Goal: Use online tool/utility: Utilize a website feature to perform a specific function

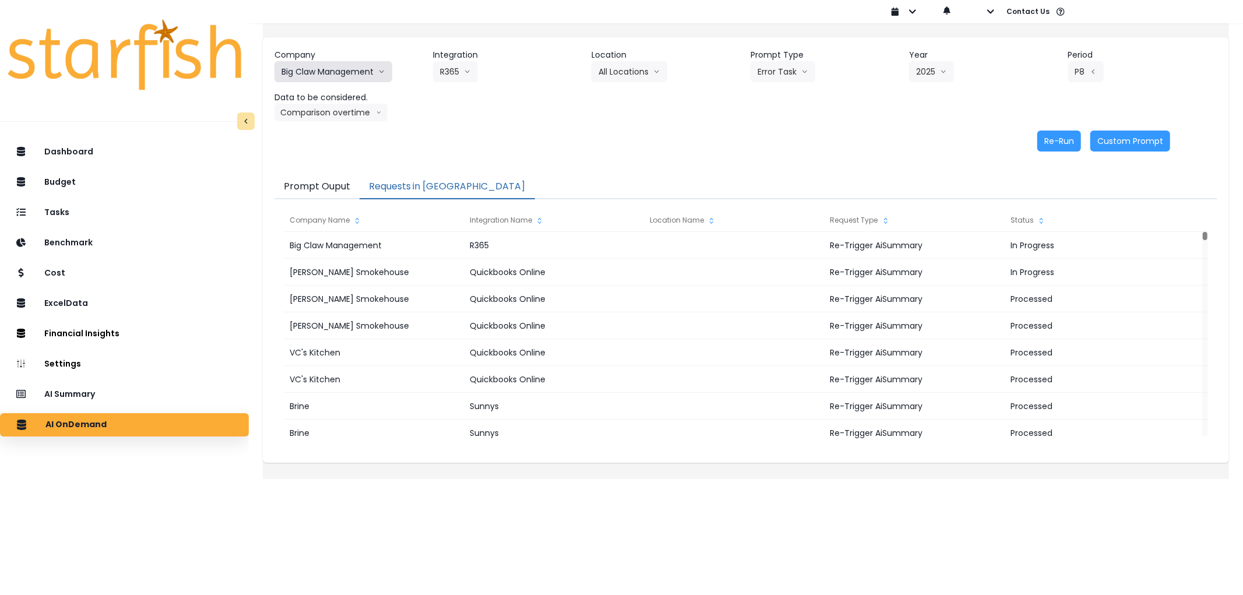
click at [382, 63] on button "Big Claw Management" at bounding box center [333, 71] width 118 height 21
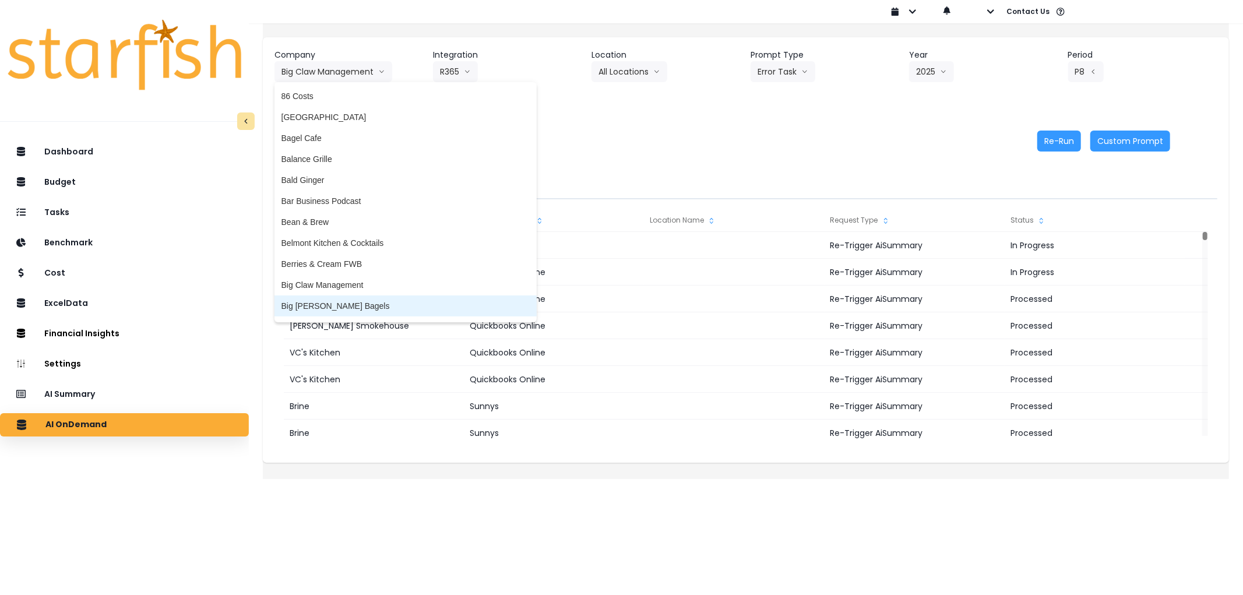
click at [360, 300] on span "Big [PERSON_NAME] Bagels" at bounding box center [405, 306] width 248 height 12
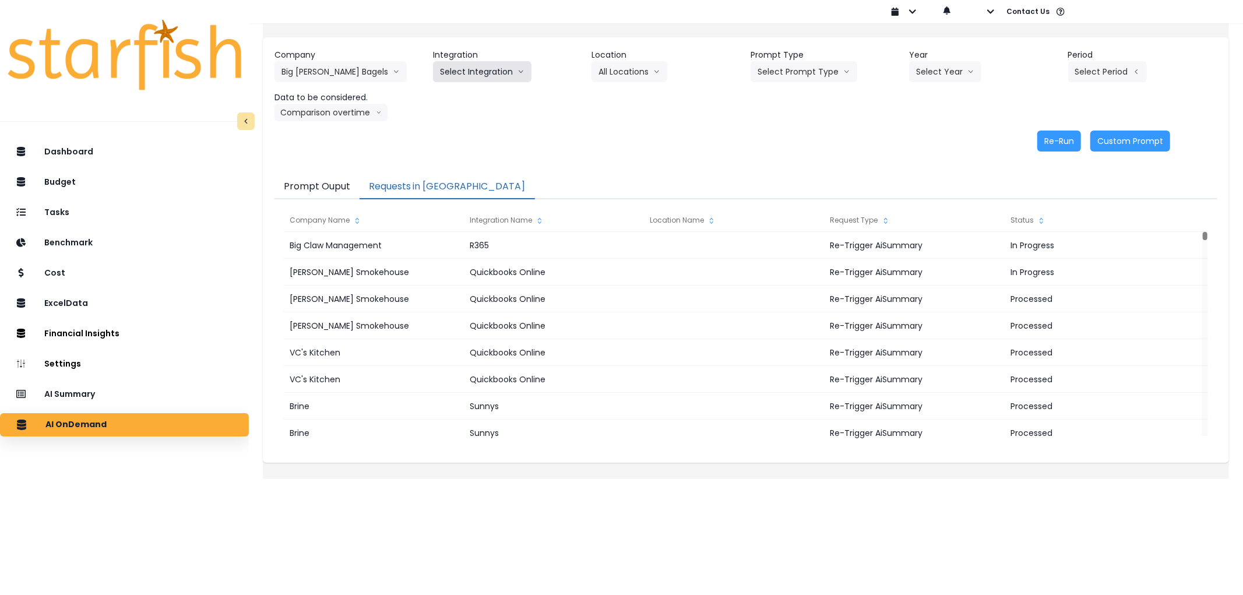
click at [465, 72] on button "Select Integration" at bounding box center [482, 71] width 98 height 21
click at [472, 103] on li "Big [PERSON_NAME]’s Bagels" at bounding box center [497, 96] width 128 height 21
click at [800, 72] on button "Select Prompt Type" at bounding box center [803, 71] width 107 height 21
click at [612, 69] on button "Select Location" at bounding box center [635, 71] width 89 height 21
click at [785, 69] on button "Select Prompt Type" at bounding box center [803, 71] width 107 height 21
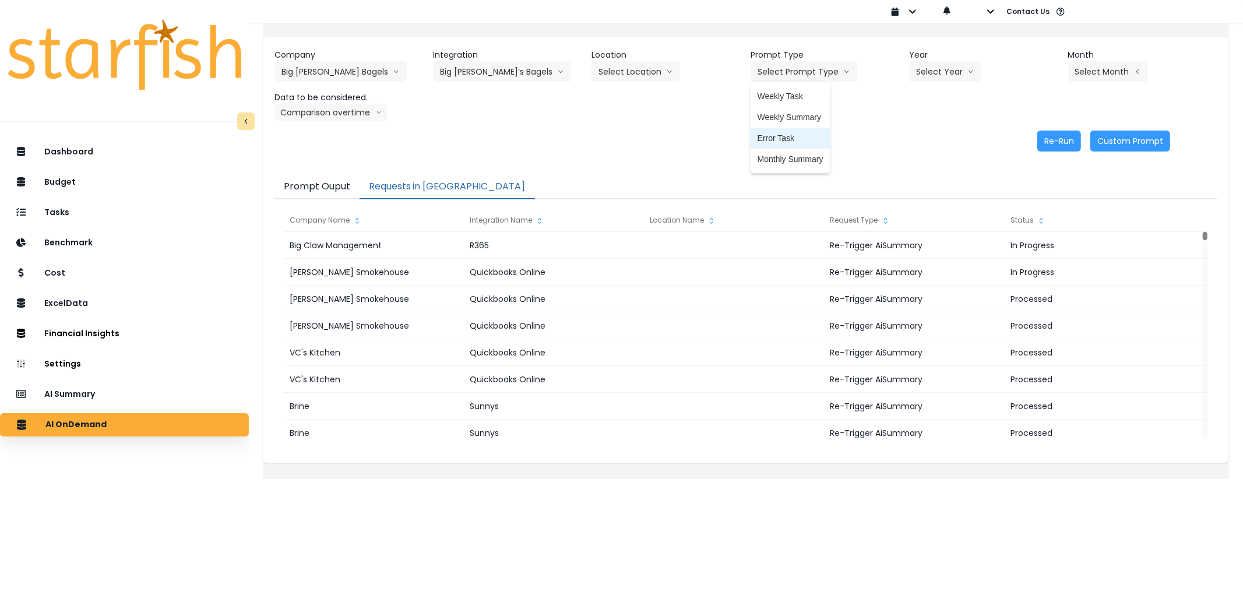
click at [799, 139] on span "Error Task" at bounding box center [790, 138] width 66 height 12
click at [919, 61] on button "Select Year" at bounding box center [945, 71] width 72 height 21
click at [918, 143] on span "2025" at bounding box center [925, 138] width 18 height 12
click at [1110, 74] on button "Select Month" at bounding box center [1108, 71] width 80 height 21
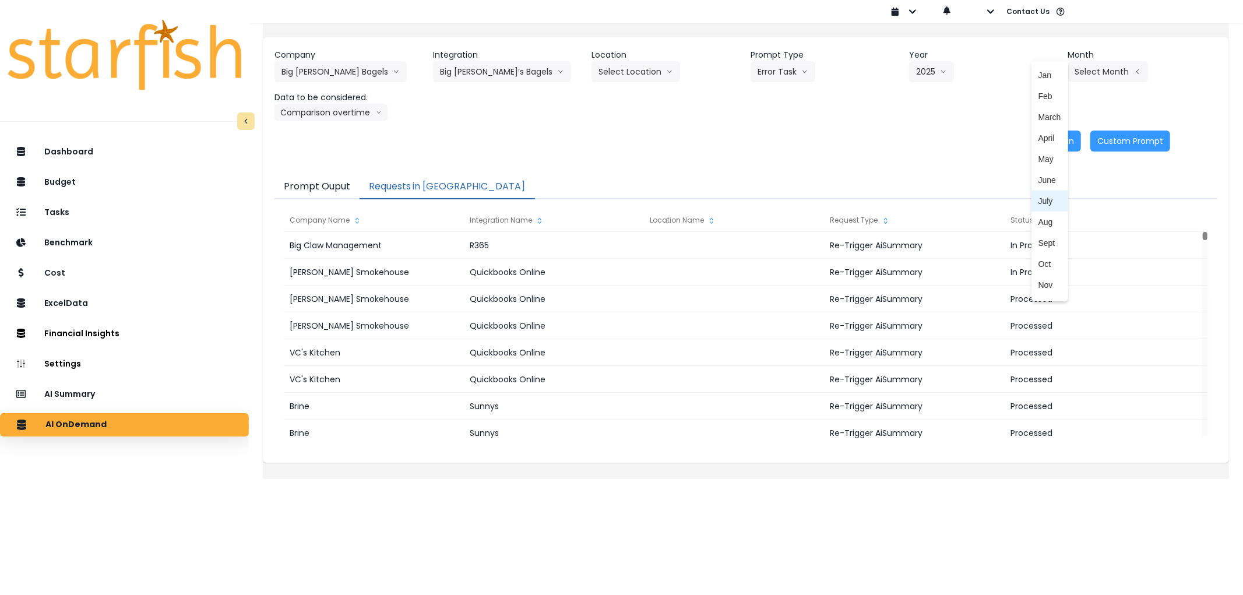
click at [1038, 198] on span "July" at bounding box center [1049, 201] width 23 height 12
click at [343, 114] on button "Comparison overtime" at bounding box center [330, 112] width 113 height 17
click at [1075, 137] on div "Re-Run Custom Prompt" at bounding box center [721, 140] width 895 height 21
click at [1047, 143] on button "Re-Run" at bounding box center [1059, 140] width 44 height 21
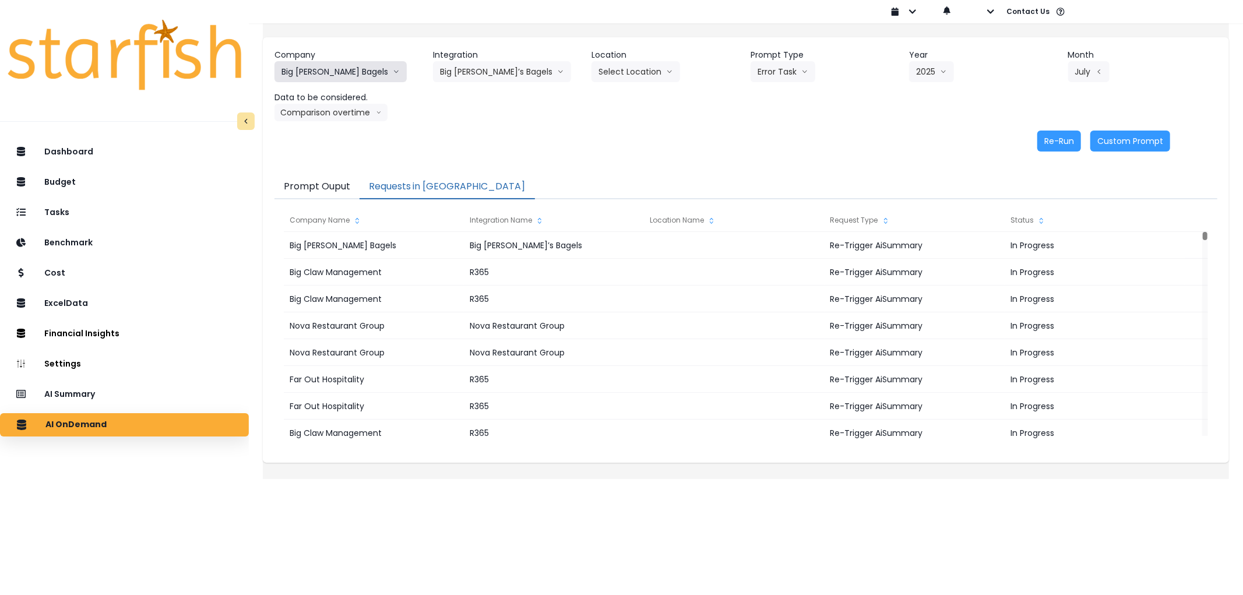
click at [348, 73] on button "Big [PERSON_NAME] Bagels" at bounding box center [340, 71] width 132 height 21
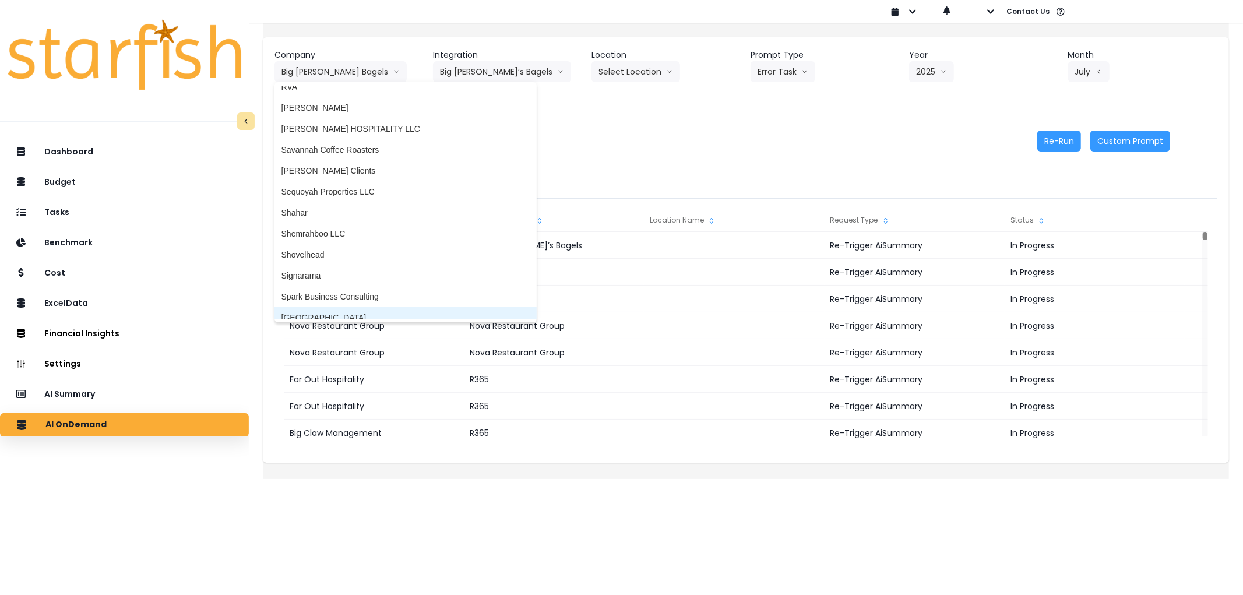
scroll to position [1974, 0]
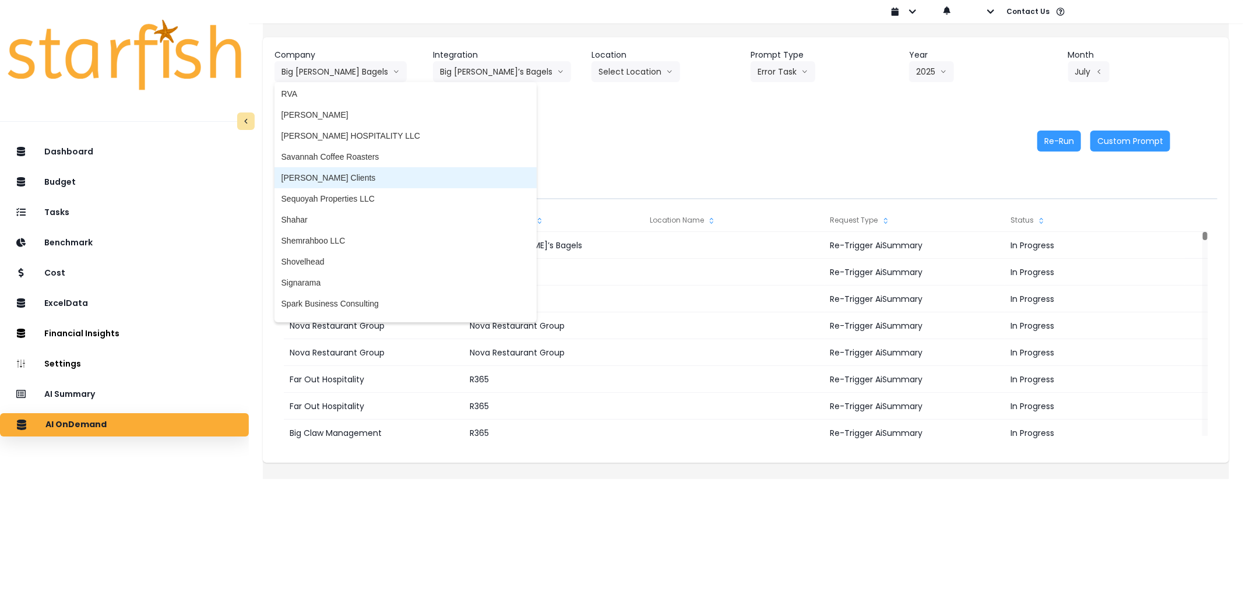
click at [347, 178] on span "[PERSON_NAME] Clients" at bounding box center [405, 178] width 248 height 12
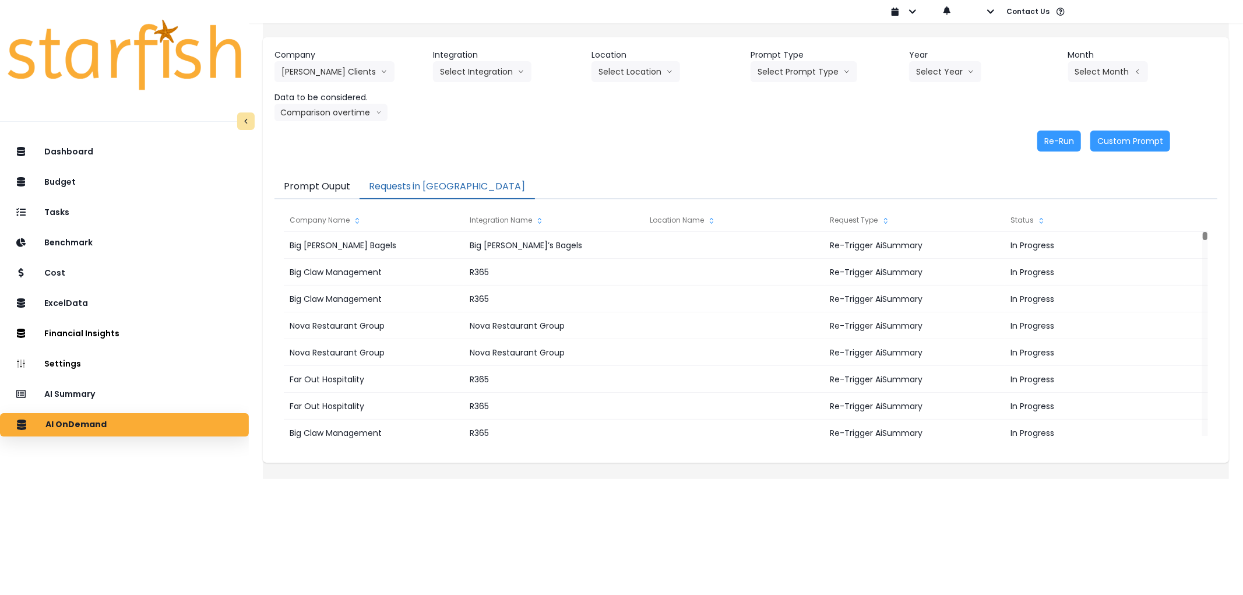
click at [463, 56] on header "Integration" at bounding box center [507, 55] width 149 height 12
click at [467, 82] on button "Select Integration" at bounding box center [482, 71] width 98 height 21
click at [485, 118] on span "Kappy's" at bounding box center [509, 117] width 139 height 12
click at [808, 76] on button "Select Prompt Type" at bounding box center [803, 71] width 107 height 21
click at [788, 140] on span "Error Task" at bounding box center [790, 138] width 66 height 12
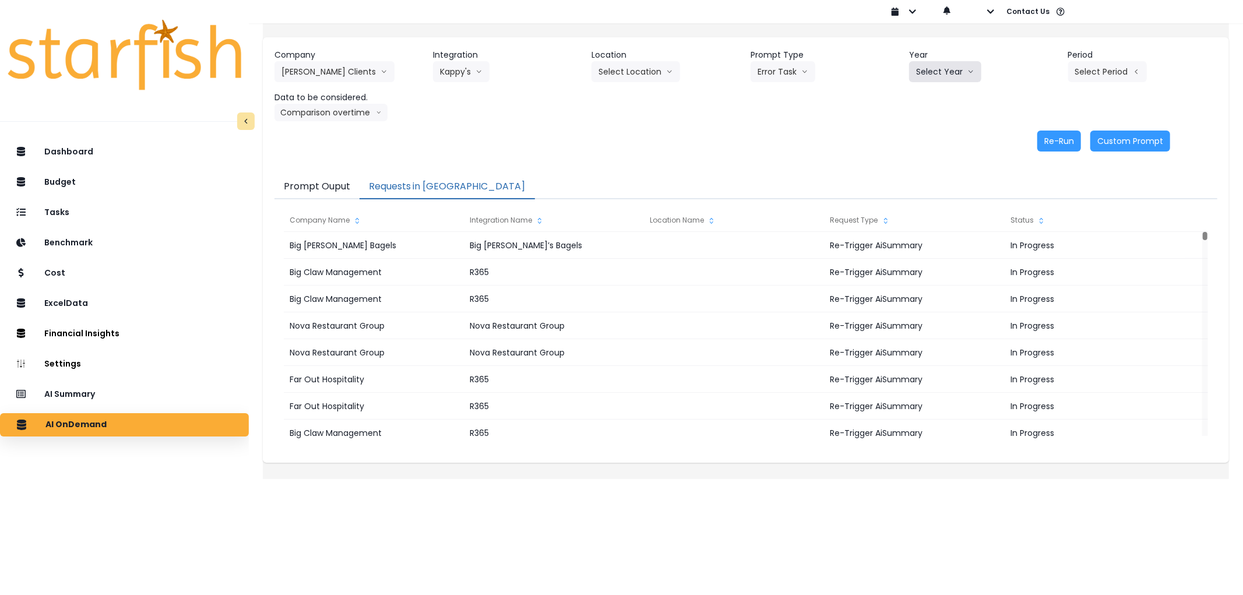
click at [934, 74] on button "Select Year" at bounding box center [945, 71] width 72 height 21
click at [911, 142] on li "2025" at bounding box center [925, 138] width 32 height 21
click at [650, 71] on button "Select Location" at bounding box center [635, 71] width 89 height 21
click at [1086, 64] on button "Select Period" at bounding box center [1107, 71] width 79 height 21
click at [1042, 190] on li "P7" at bounding box center [1053, 200] width 29 height 21
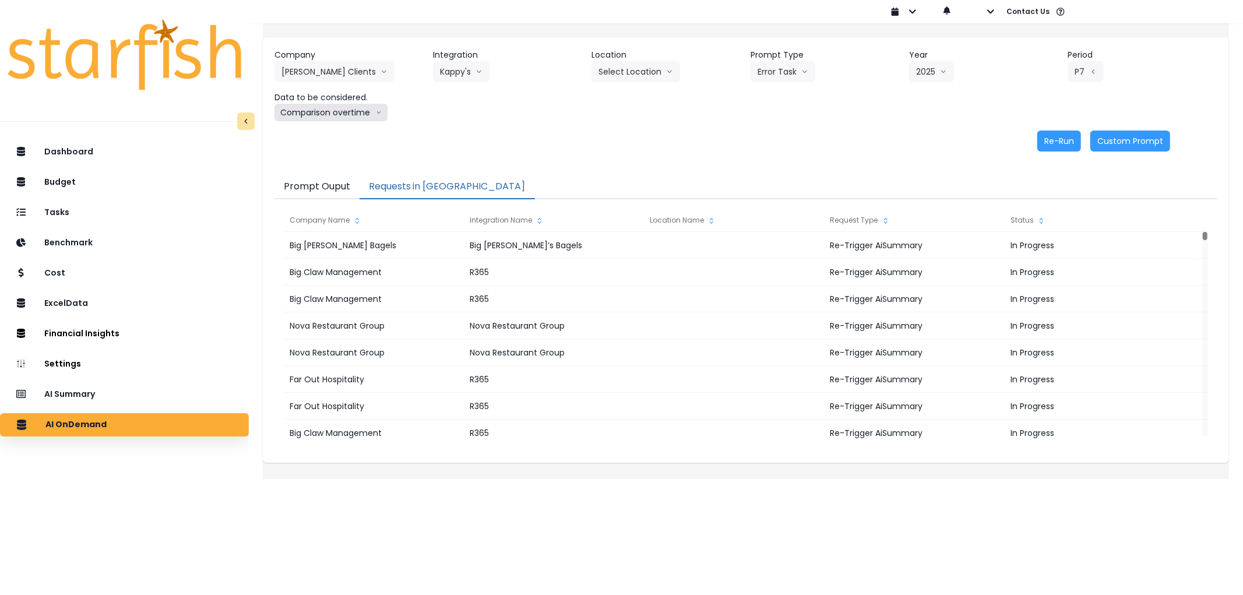
click at [338, 111] on button "Comparison overtime" at bounding box center [330, 112] width 113 height 17
click at [1062, 140] on button "Re-Run" at bounding box center [1059, 140] width 44 height 21
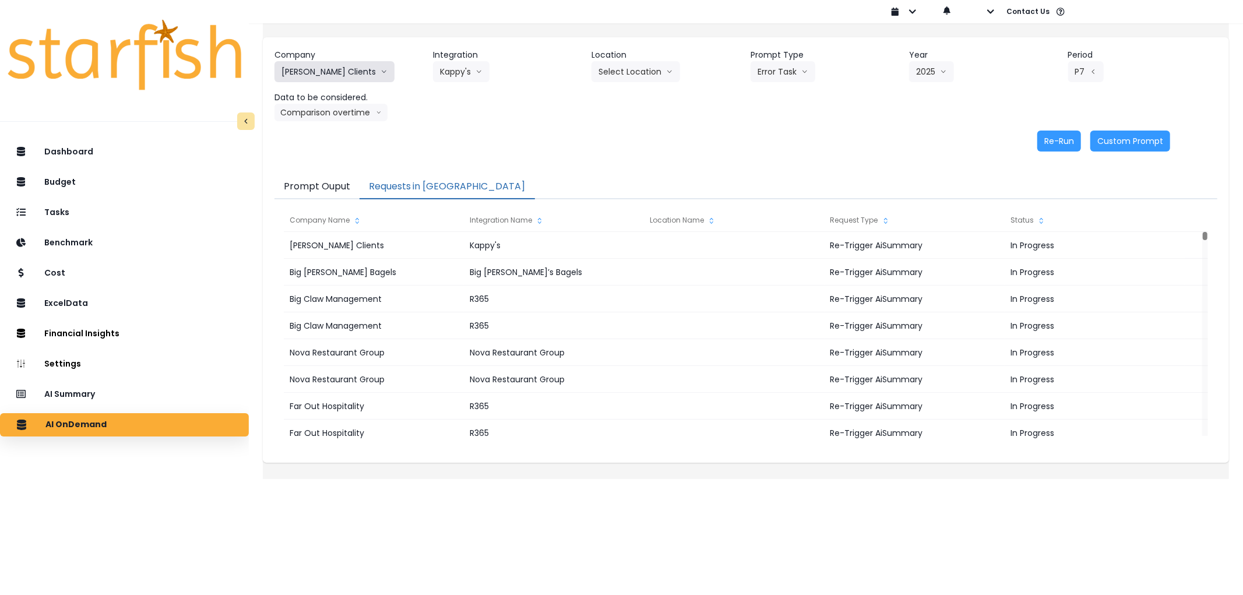
click at [350, 61] on button "[PERSON_NAME] Clients" at bounding box center [334, 71] width 120 height 21
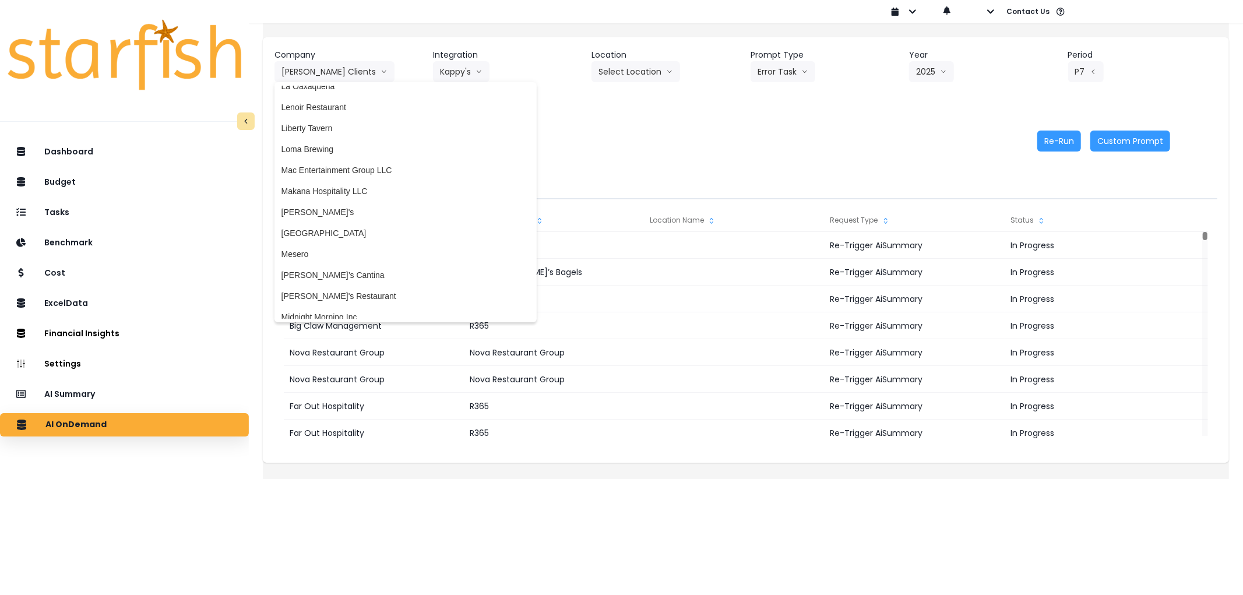
scroll to position [1326, 0]
click at [340, 148] on span "Loma Brewing" at bounding box center [405, 154] width 248 height 12
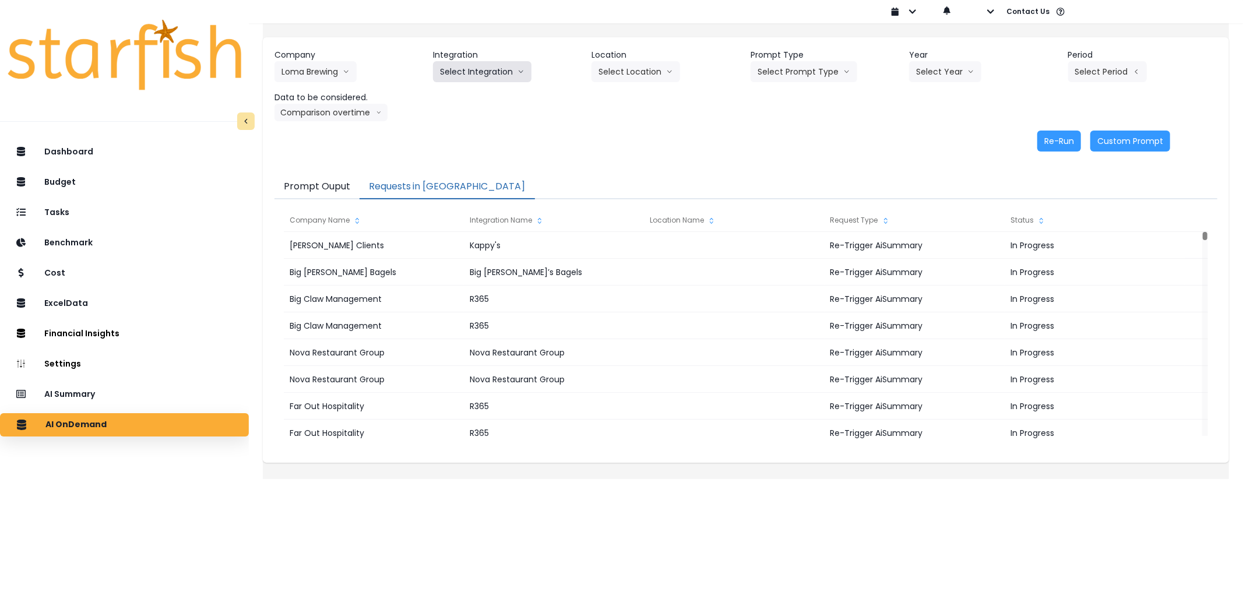
click at [499, 77] on button "Select Integration" at bounding box center [482, 71] width 98 height 21
click at [492, 92] on span "Loma Brewing Company" at bounding box center [484, 96] width 89 height 12
click at [831, 76] on button "Select Prompt Type" at bounding box center [803, 71] width 107 height 21
click at [788, 136] on span "Error Task" at bounding box center [790, 138] width 66 height 12
click at [941, 75] on button "Select Year" at bounding box center [945, 71] width 72 height 21
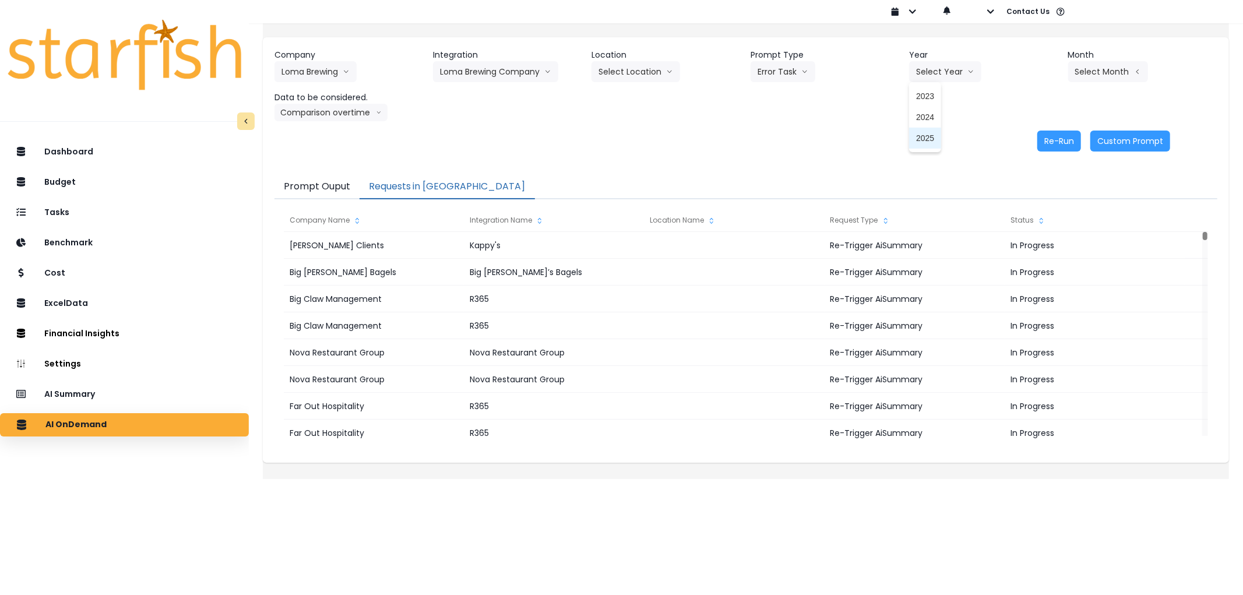
click at [923, 139] on span "2025" at bounding box center [925, 138] width 18 height 12
click at [1117, 72] on button "Select Month" at bounding box center [1108, 71] width 80 height 21
click at [1038, 199] on span "July" at bounding box center [1049, 201] width 23 height 12
click at [1044, 137] on button "Re-Run" at bounding box center [1059, 140] width 44 height 21
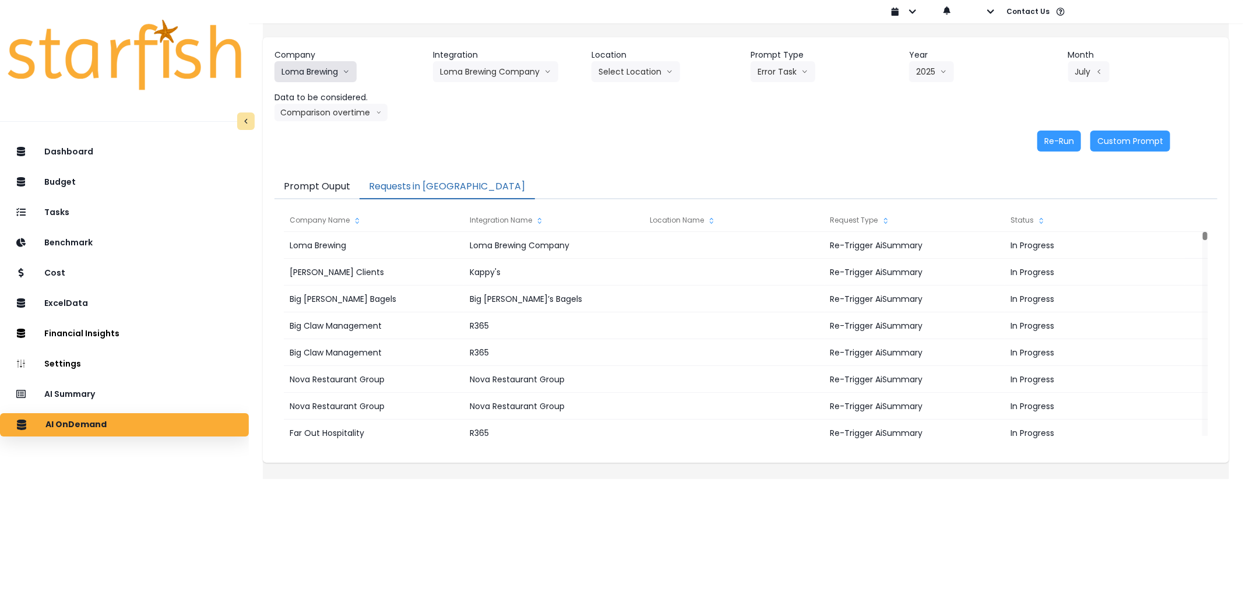
click at [306, 75] on button "Loma Brewing" at bounding box center [315, 71] width 82 height 21
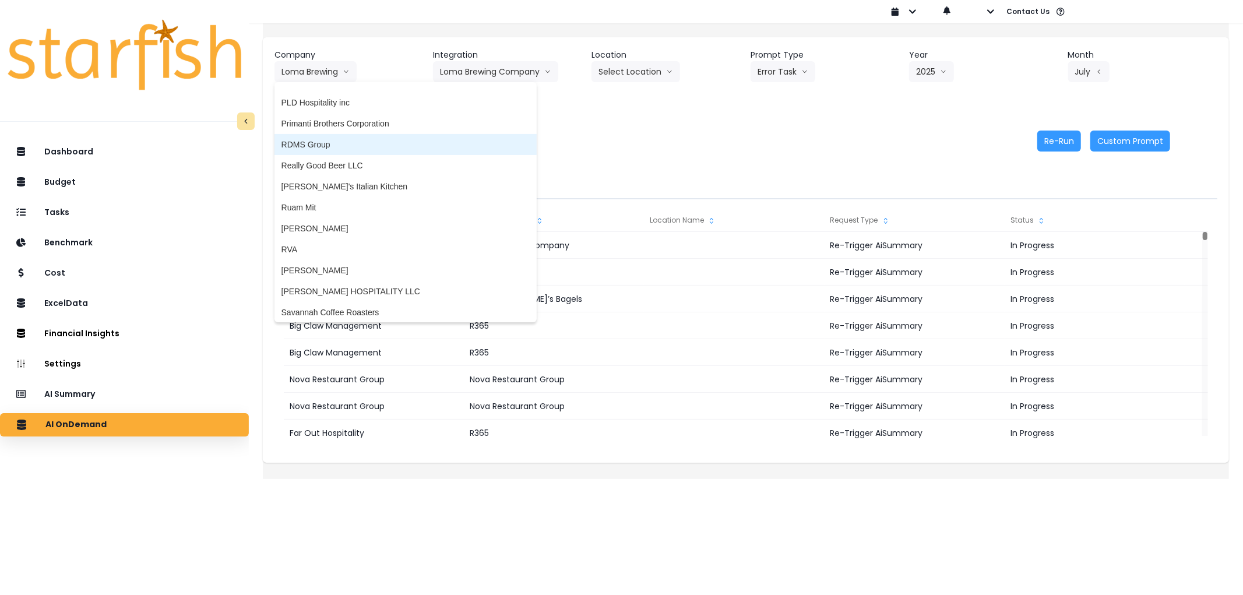
scroll to position [1844, 0]
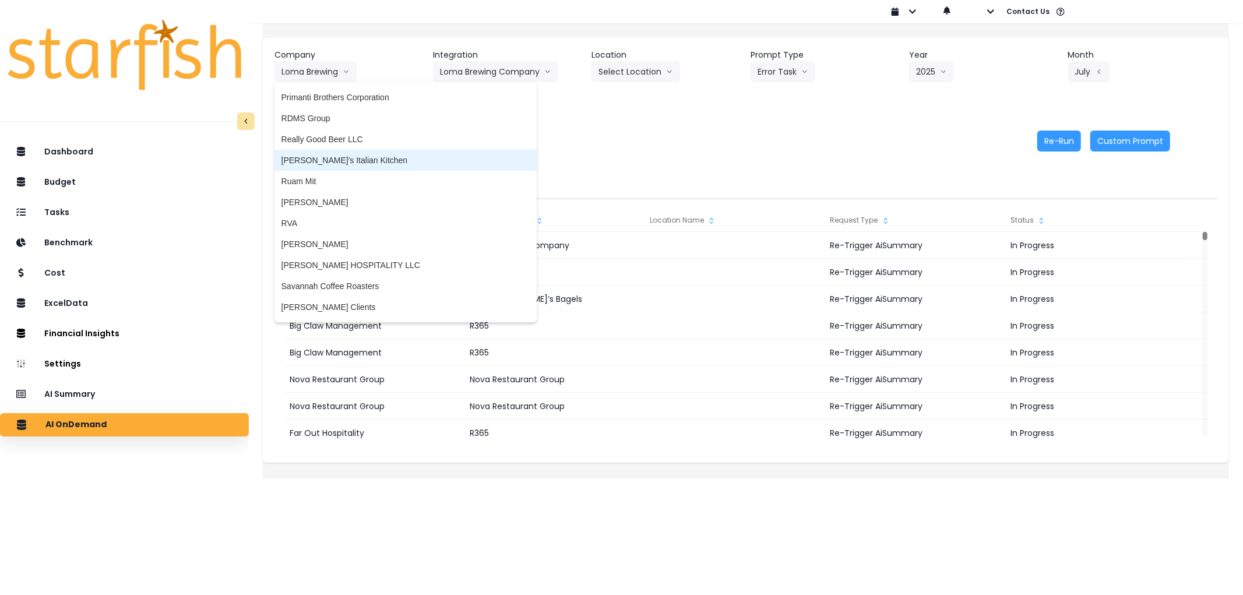
click at [379, 158] on span "[PERSON_NAME]'s Italian Kitchen" at bounding box center [405, 160] width 248 height 12
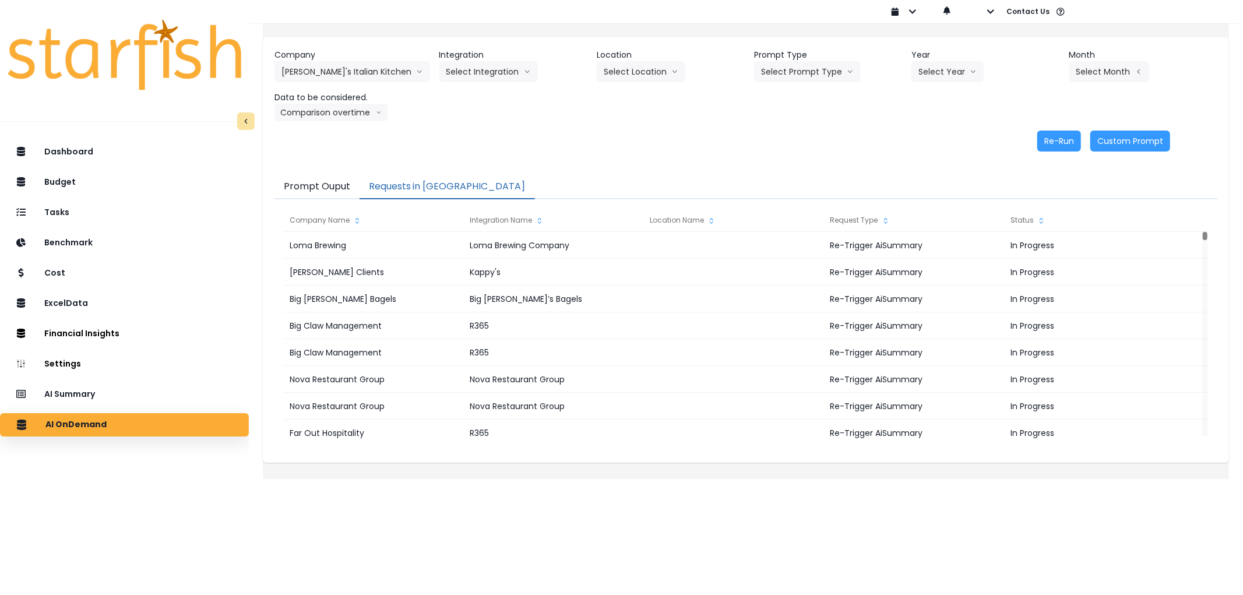
click at [538, 45] on div "Company [PERSON_NAME]'s Italian Kitchen 86 Costs Asti Bagel Cafe Balance Grille…" at bounding box center [746, 100] width 966 height 126
click at [517, 61] on button "Select Integration" at bounding box center [488, 71] width 98 height 21
click at [489, 96] on span "Quickbooks Online" at bounding box center [480, 96] width 69 height 12
click at [947, 79] on button "Select Year" at bounding box center [947, 71] width 72 height 21
click at [930, 142] on li "2025" at bounding box center [927, 138] width 32 height 21
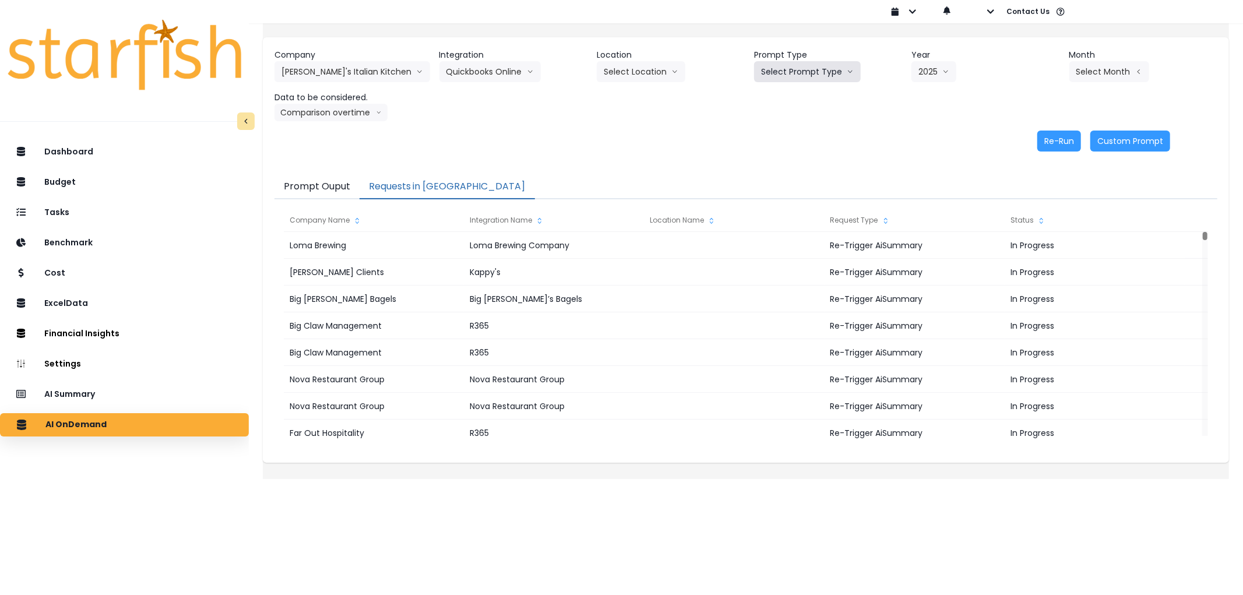
click at [792, 79] on button "Select Prompt Type" at bounding box center [807, 71] width 107 height 21
click at [781, 128] on li "Error Task" at bounding box center [794, 138] width 80 height 21
click at [783, 70] on button "Error Task" at bounding box center [786, 71] width 65 height 21
click at [784, 135] on span "Error Task" at bounding box center [794, 138] width 66 height 12
click at [1078, 68] on button "Select Month" at bounding box center [1109, 71] width 80 height 21
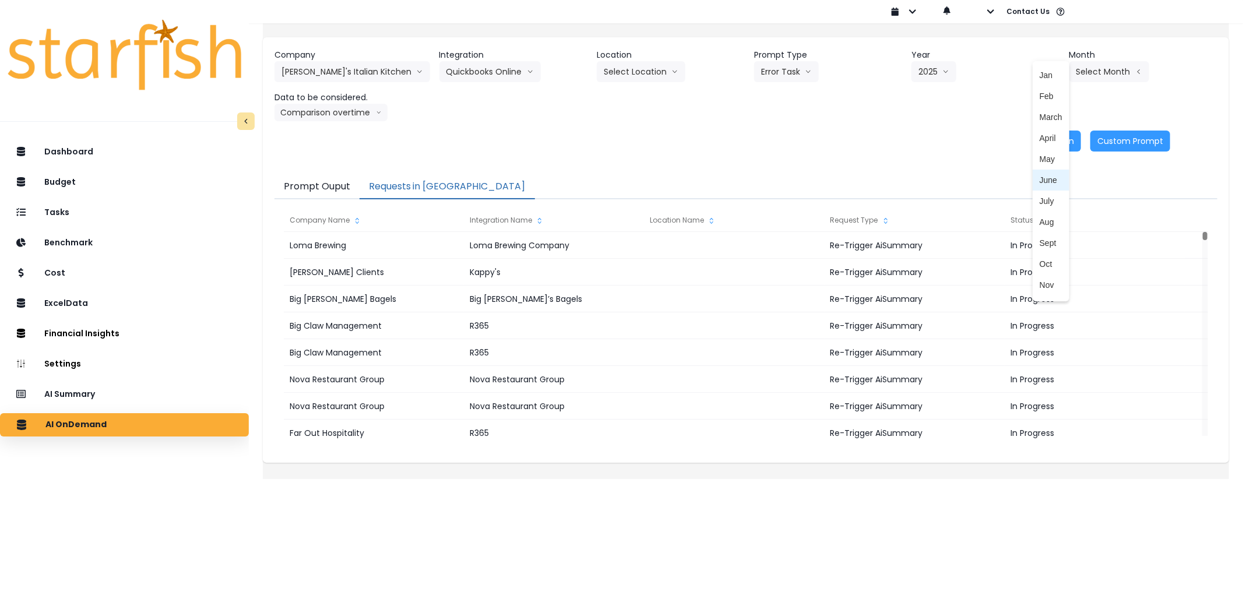
click at [1039, 179] on span "June" at bounding box center [1050, 180] width 23 height 12
click at [1037, 136] on button "Re-Run" at bounding box center [1059, 140] width 44 height 21
